Goal: Information Seeking & Learning: Learn about a topic

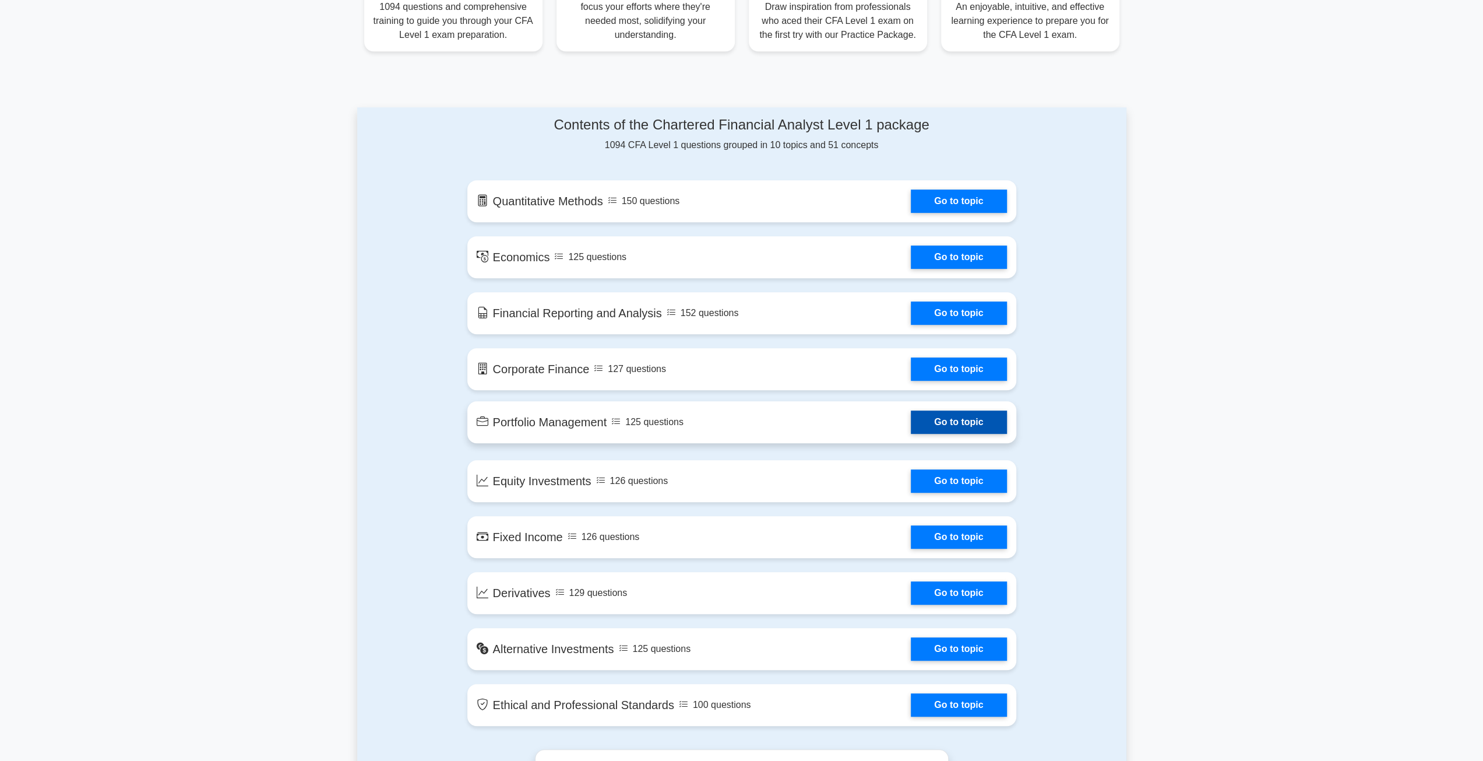
scroll to position [583, 0]
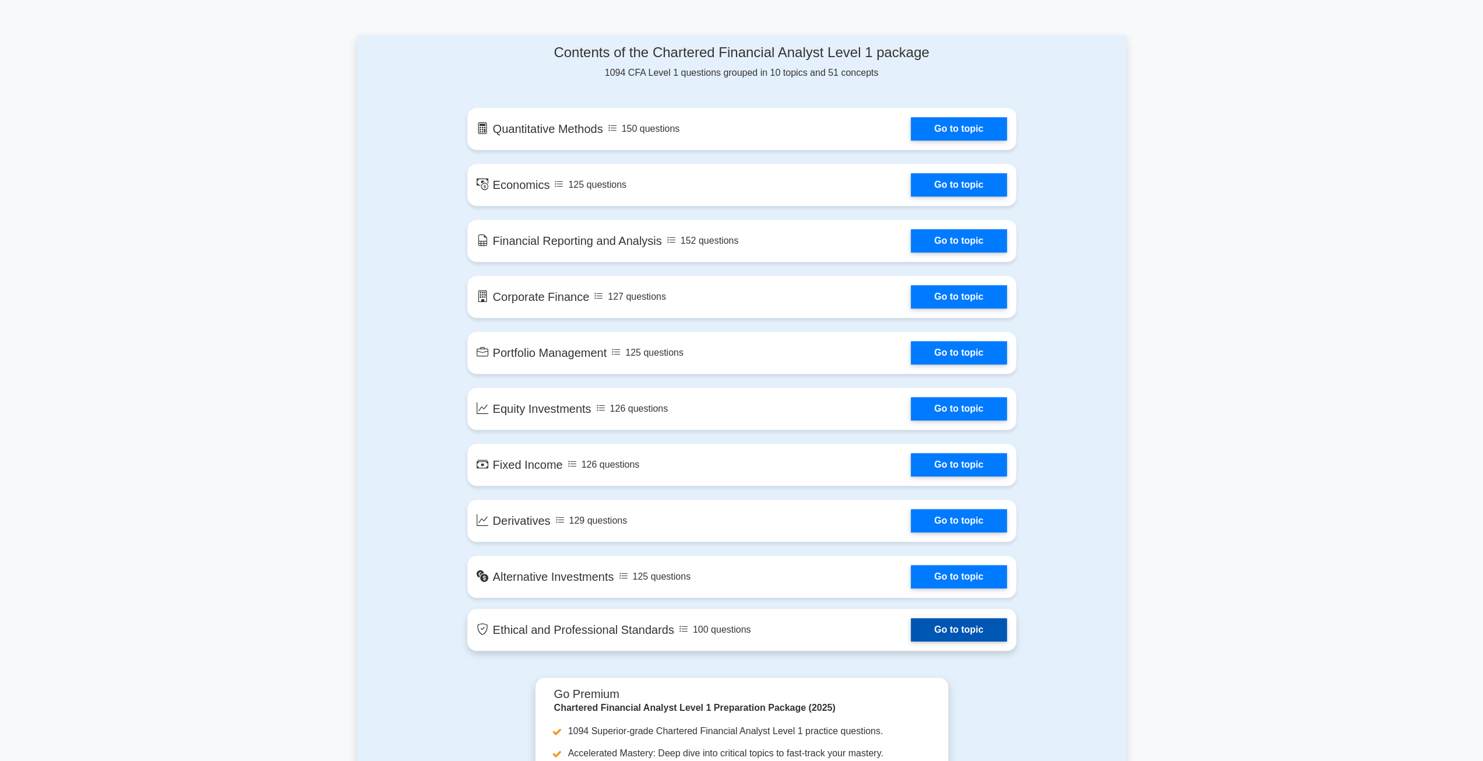
click at [951, 635] on link "Go to topic" at bounding box center [959, 629] width 96 height 23
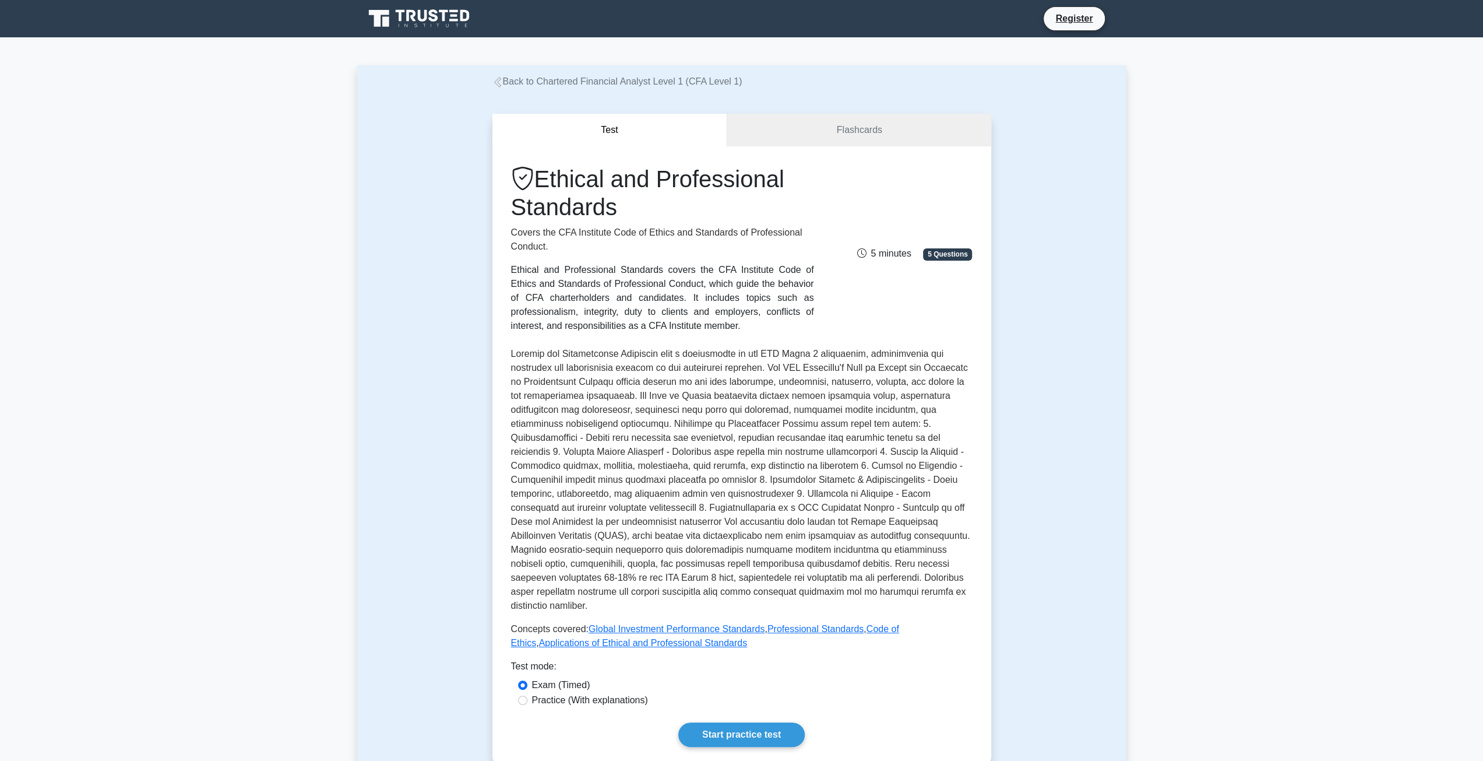
scroll to position [291, 0]
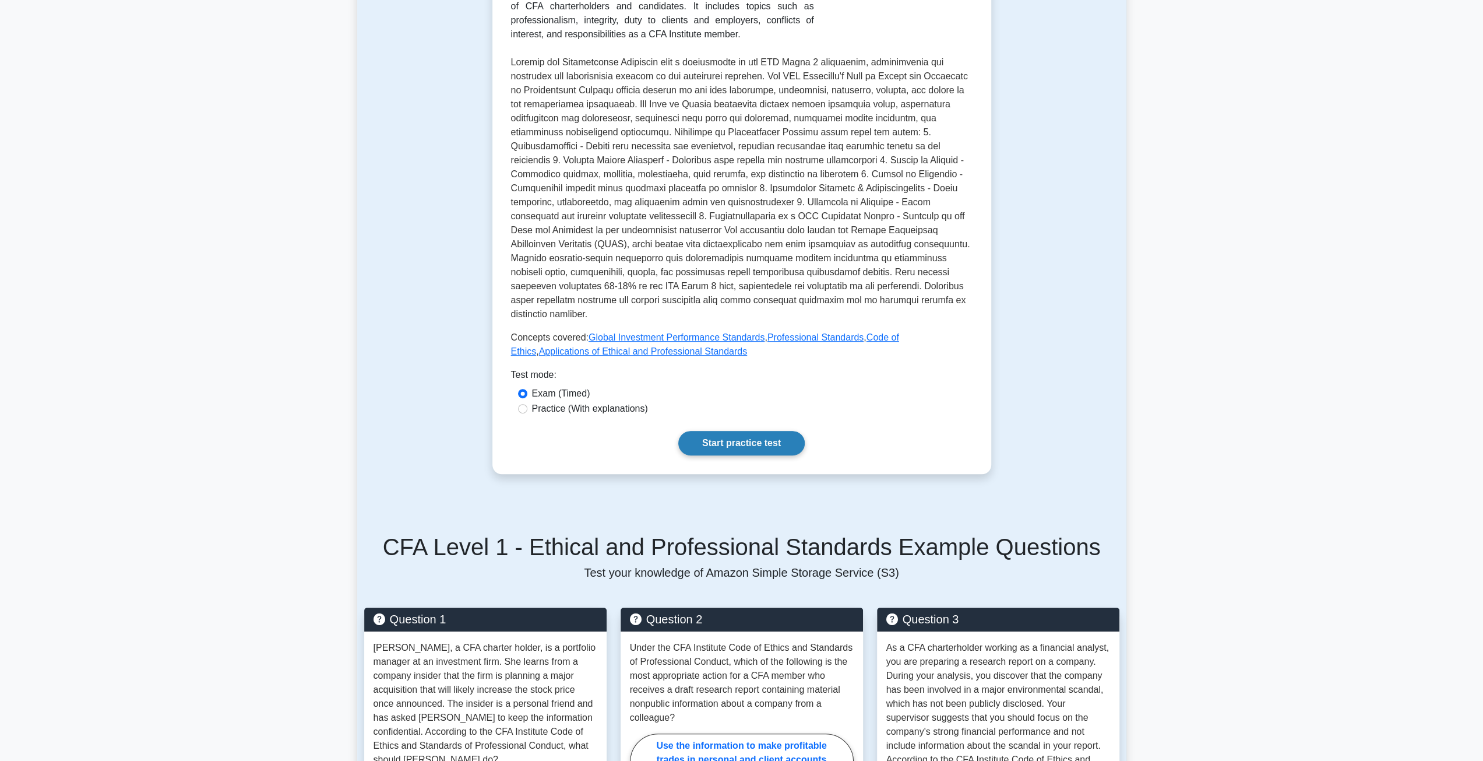
click at [748, 436] on link "Start practice test" at bounding box center [741, 443] width 126 height 24
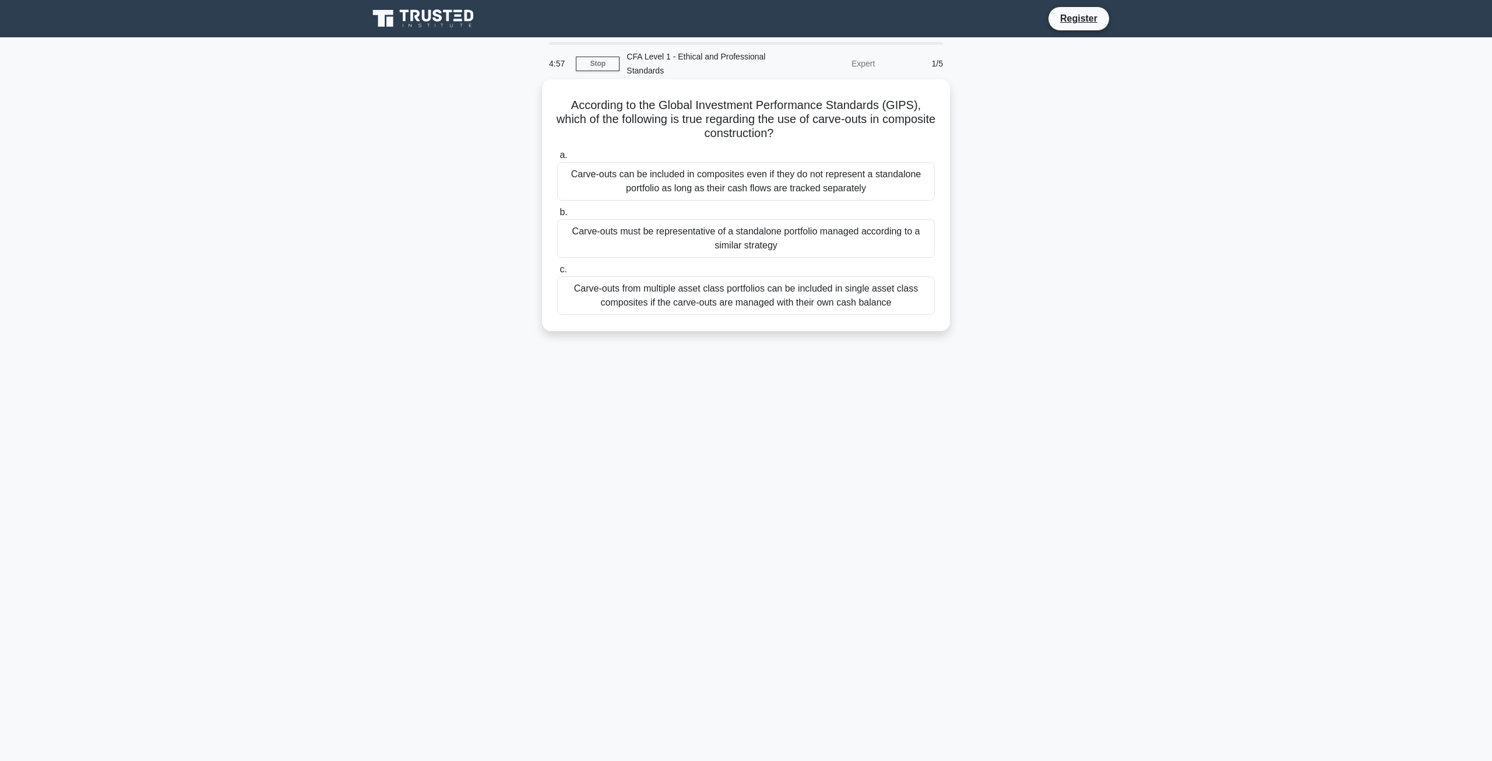
click at [694, 243] on div "Carve-outs must be representative of a standalone portfolio managed according t…" at bounding box center [746, 238] width 378 height 38
click at [557, 216] on input "b. Carve-outs must be representative of a standalone portfolio managed accordin…" at bounding box center [557, 213] width 0 height 8
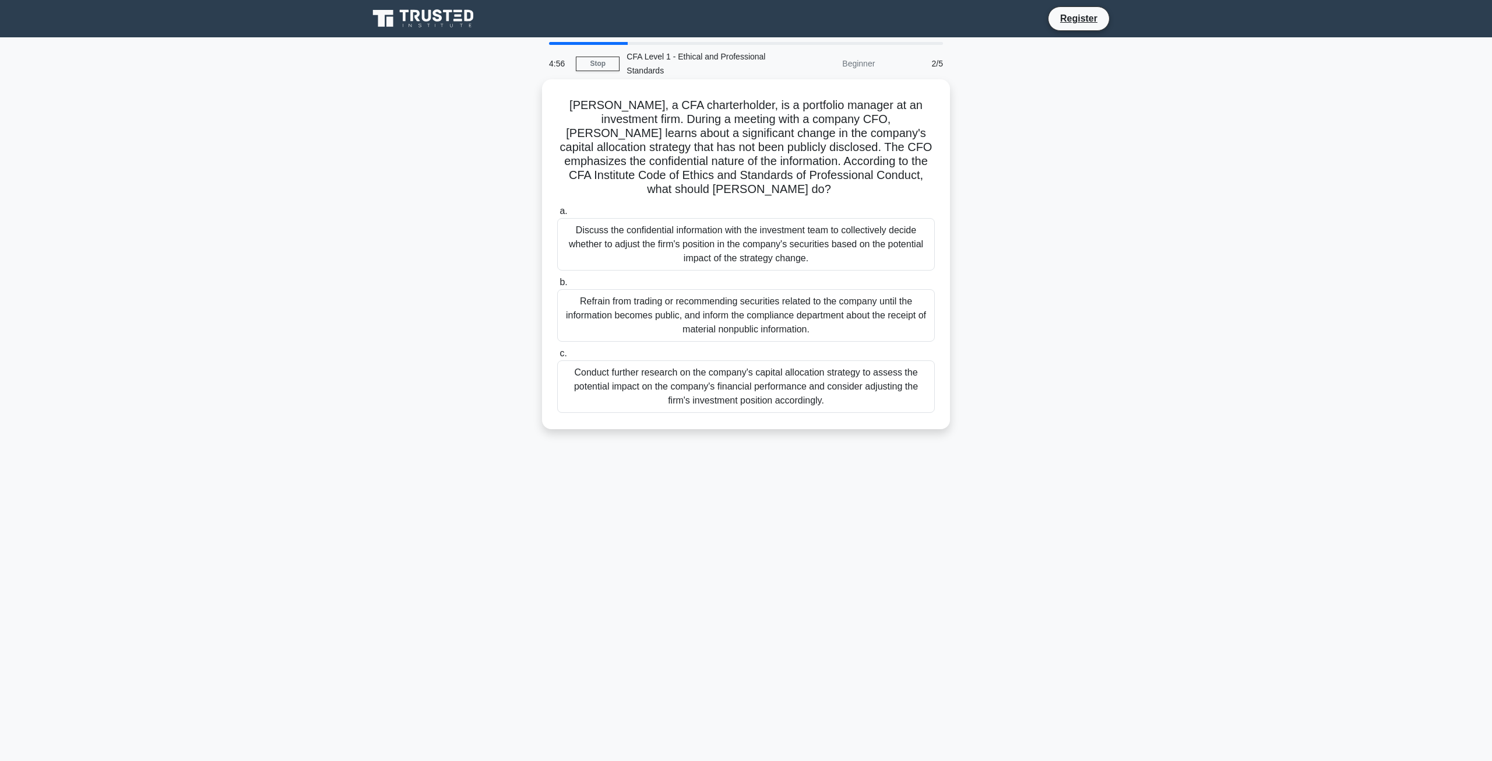
click at [699, 227] on div "Discuss the confidential information with the investment team to collectively d…" at bounding box center [746, 244] width 378 height 52
click at [557, 215] on input "a. Discuss the confidential information with the investment team to collectivel…" at bounding box center [557, 211] width 0 height 8
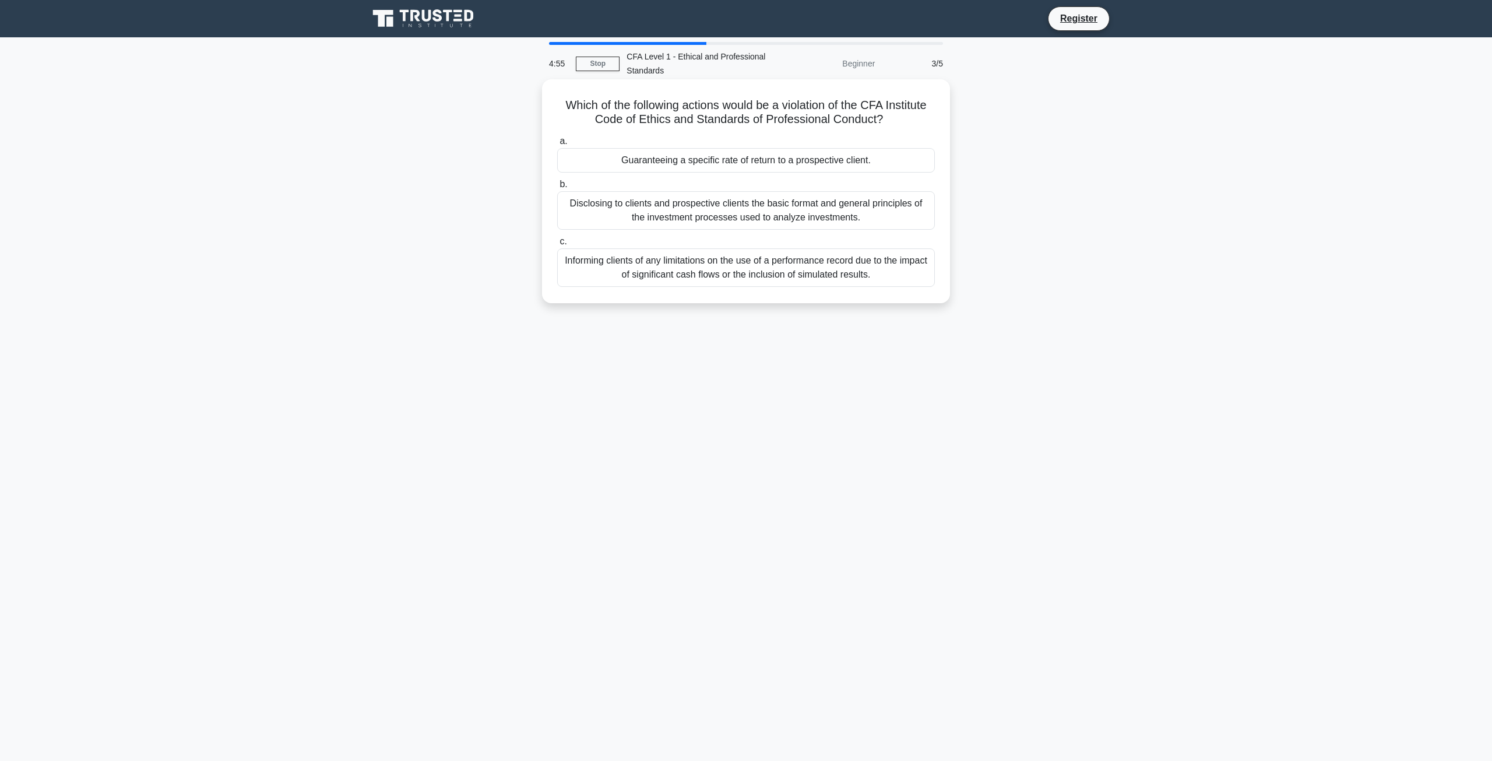
click at [712, 263] on div "Informing clients of any limitations on the use of a performance record due to …" at bounding box center [746, 267] width 378 height 38
click at [557, 245] on input "c. Informing clients of any limitations on the use of a performance record due …" at bounding box center [557, 242] width 0 height 8
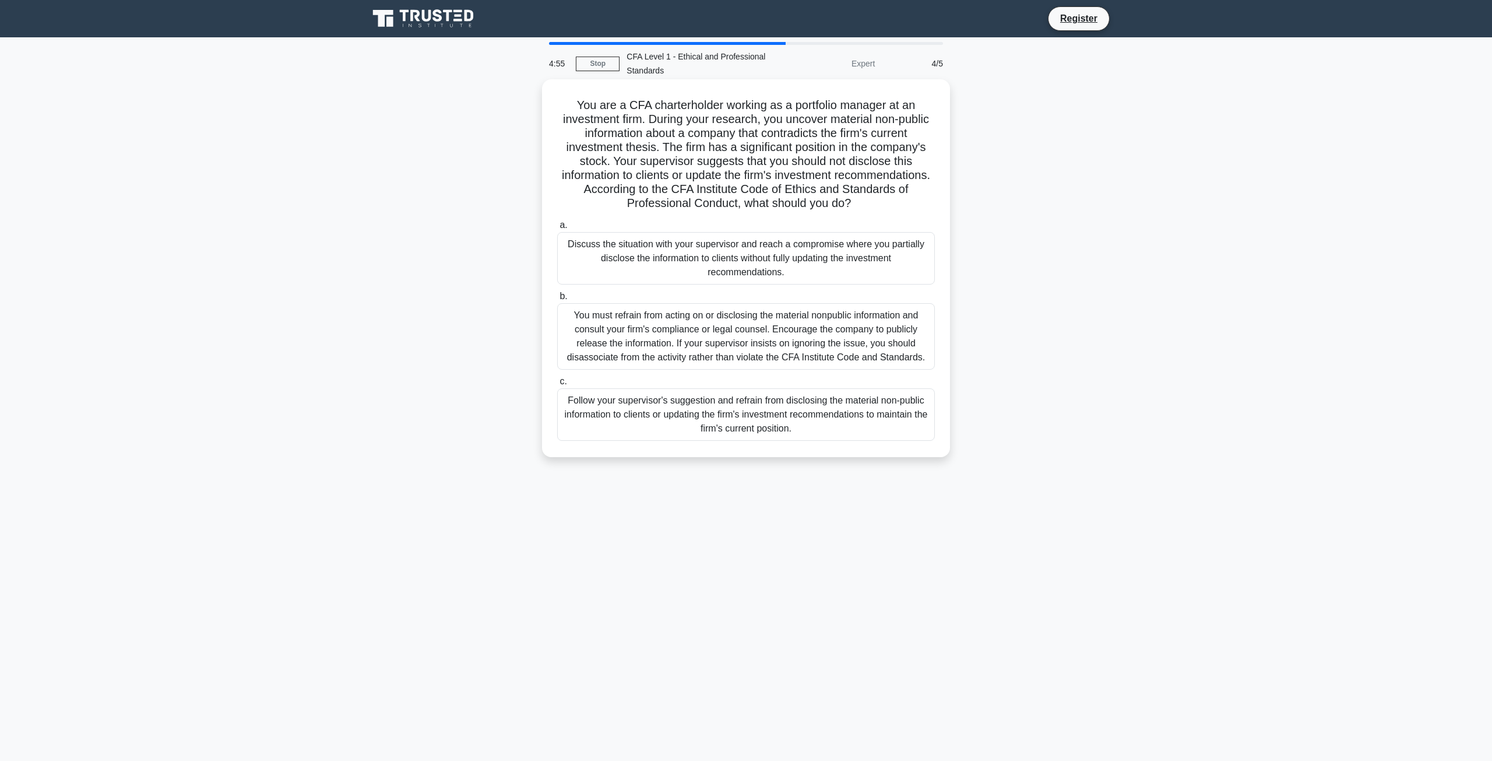
click at [719, 254] on div "Discuss the situation with your supervisor and reach a compromise where you par…" at bounding box center [746, 258] width 378 height 52
click at [557, 229] on input "a. Discuss the situation with your supervisor and reach a compromise where you …" at bounding box center [557, 225] width 0 height 8
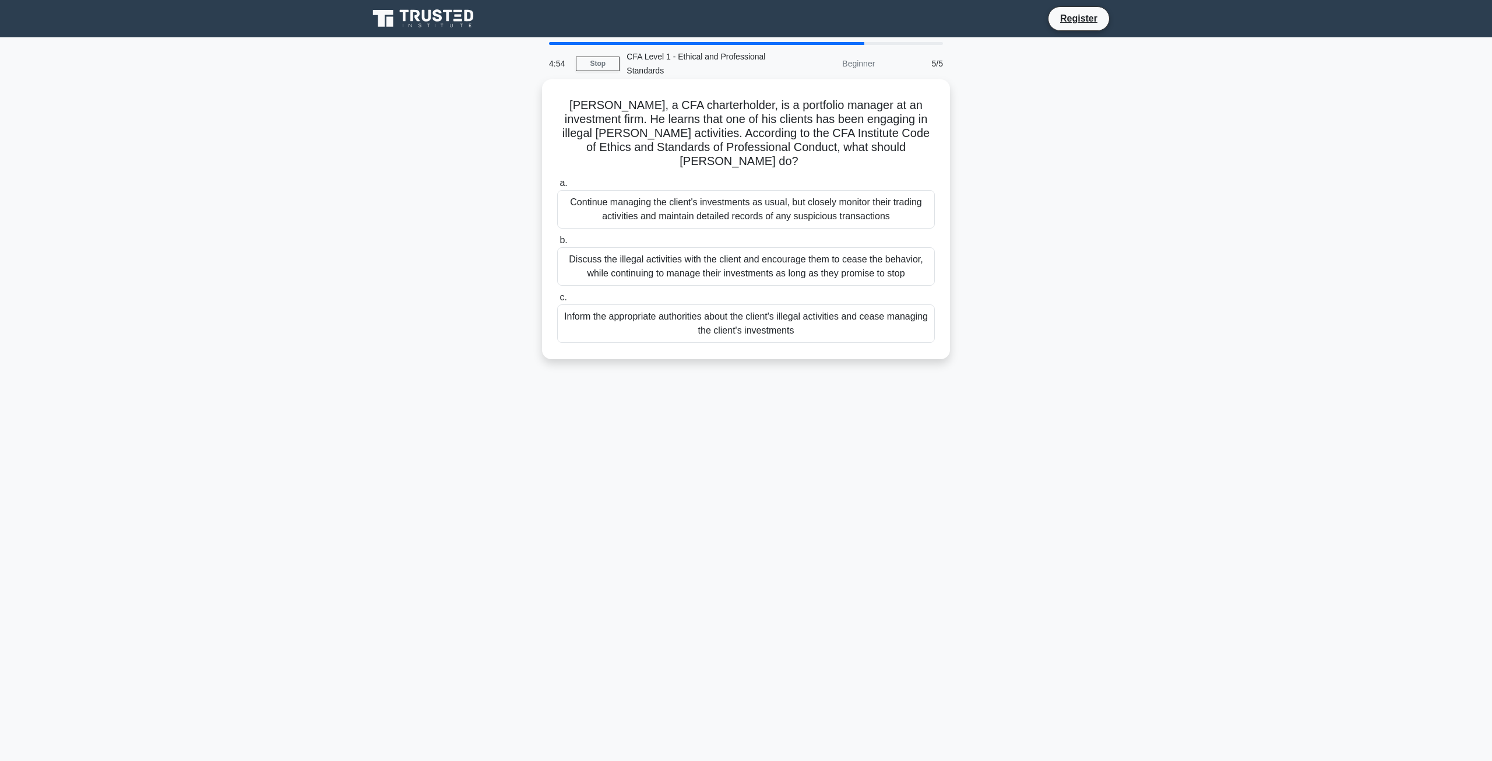
click at [745, 290] on label "c. Inform the appropriate authorities about the client's illegal activities and…" at bounding box center [746, 316] width 378 height 52
click at [557, 294] on input "c. Inform the appropriate authorities about the client's illegal activities and…" at bounding box center [557, 298] width 0 height 8
